Goal: Task Accomplishment & Management: Manage account settings

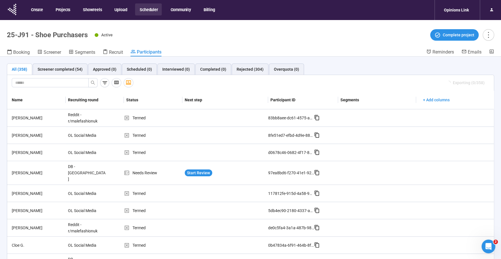
click at [146, 10] on button "Scheduler" at bounding box center [148, 9] width 27 height 12
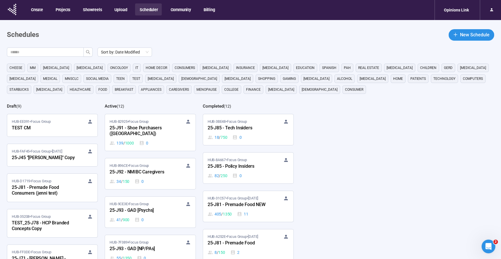
click at [132, 163] on div "HUB-896CE • Focus Group 25-J92 - NMIBC Caregivers 34 / 150 0" at bounding box center [150, 174] width 81 height 22
click at [54, 54] on input "text" at bounding box center [42, 52] width 65 height 6
type input "***"
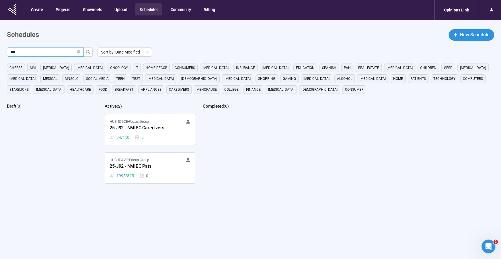
click at [126, 161] on span "HUB-5CC32 • Focus Group" at bounding box center [130, 160] width 40 height 6
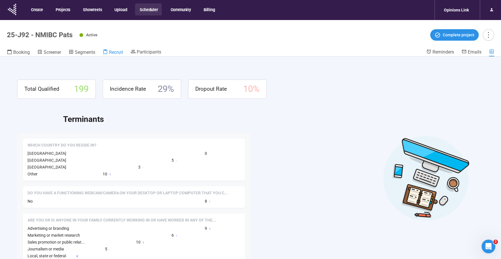
click at [113, 53] on span "Recruit" at bounding box center [116, 52] width 14 height 5
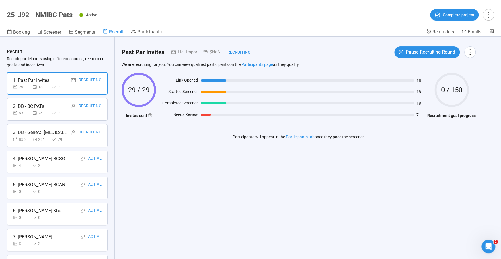
scroll to position [376, 0]
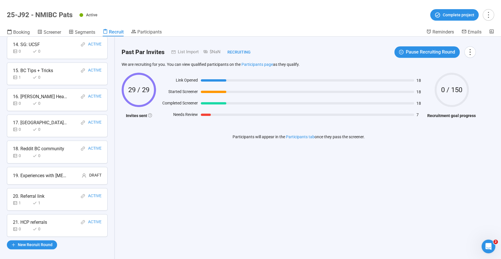
click at [51, 219] on div "21. HCP referrals Active" at bounding box center [57, 222] width 89 height 7
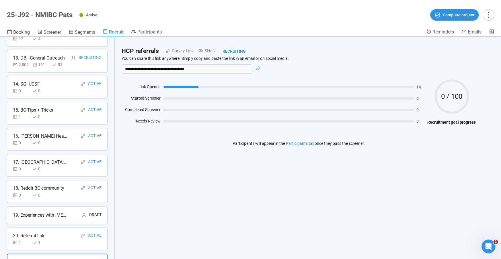
scroll to position [333, 0]
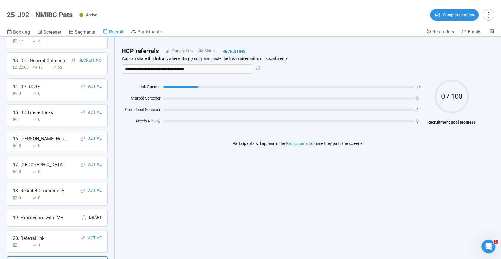
click at [40, 187] on div "18. Reddit BC community" at bounding box center [38, 190] width 51 height 7
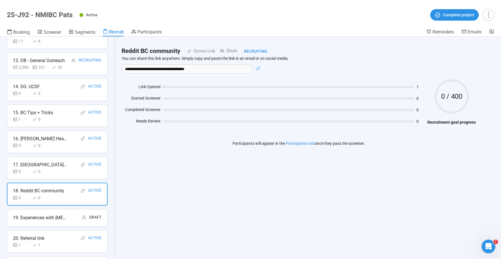
click at [40, 109] on div "15. BC Tips + Tricks" at bounding box center [33, 112] width 40 height 7
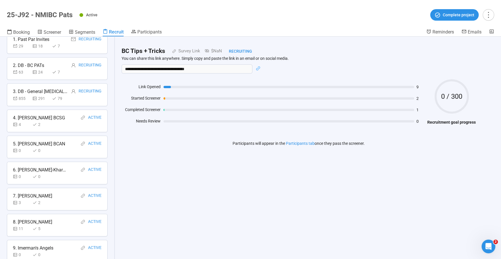
scroll to position [0, 0]
